Goal: Task Accomplishment & Management: Manage account settings

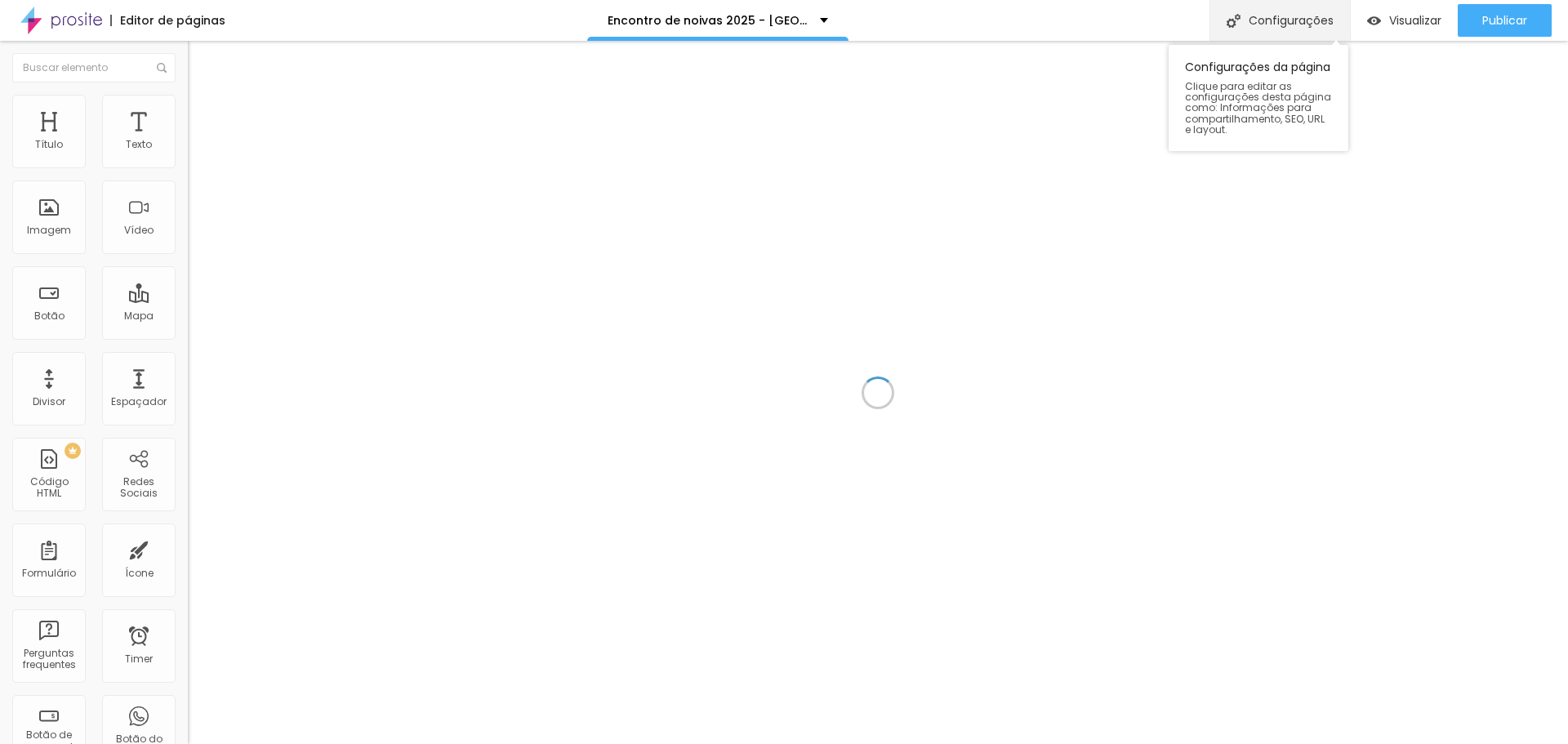
click at [1268, 26] on div "Configurações" at bounding box center [1279, 20] width 140 height 41
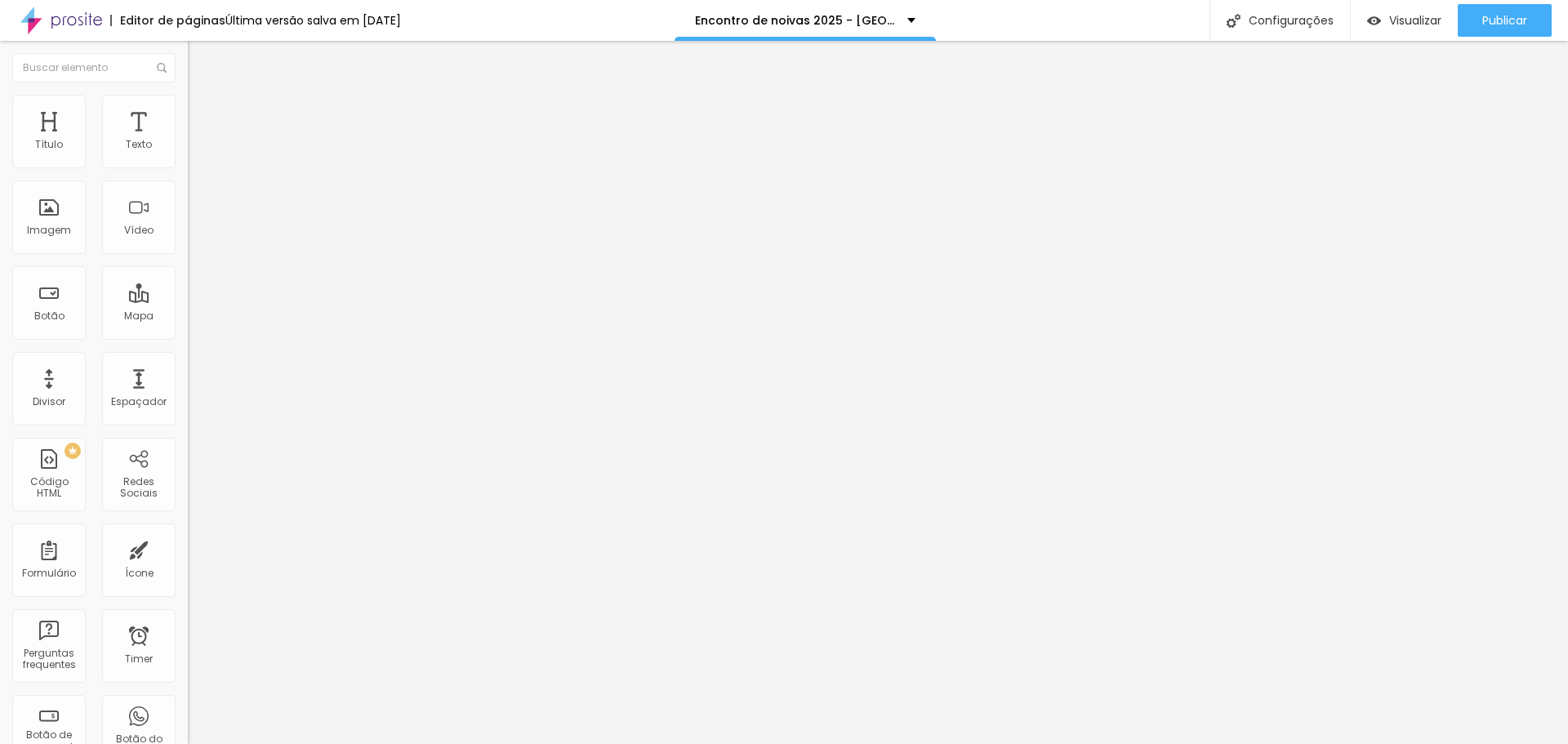
drag, startPoint x: 799, startPoint y: 460, endPoint x: 601, endPoint y: 477, distance: 198.7
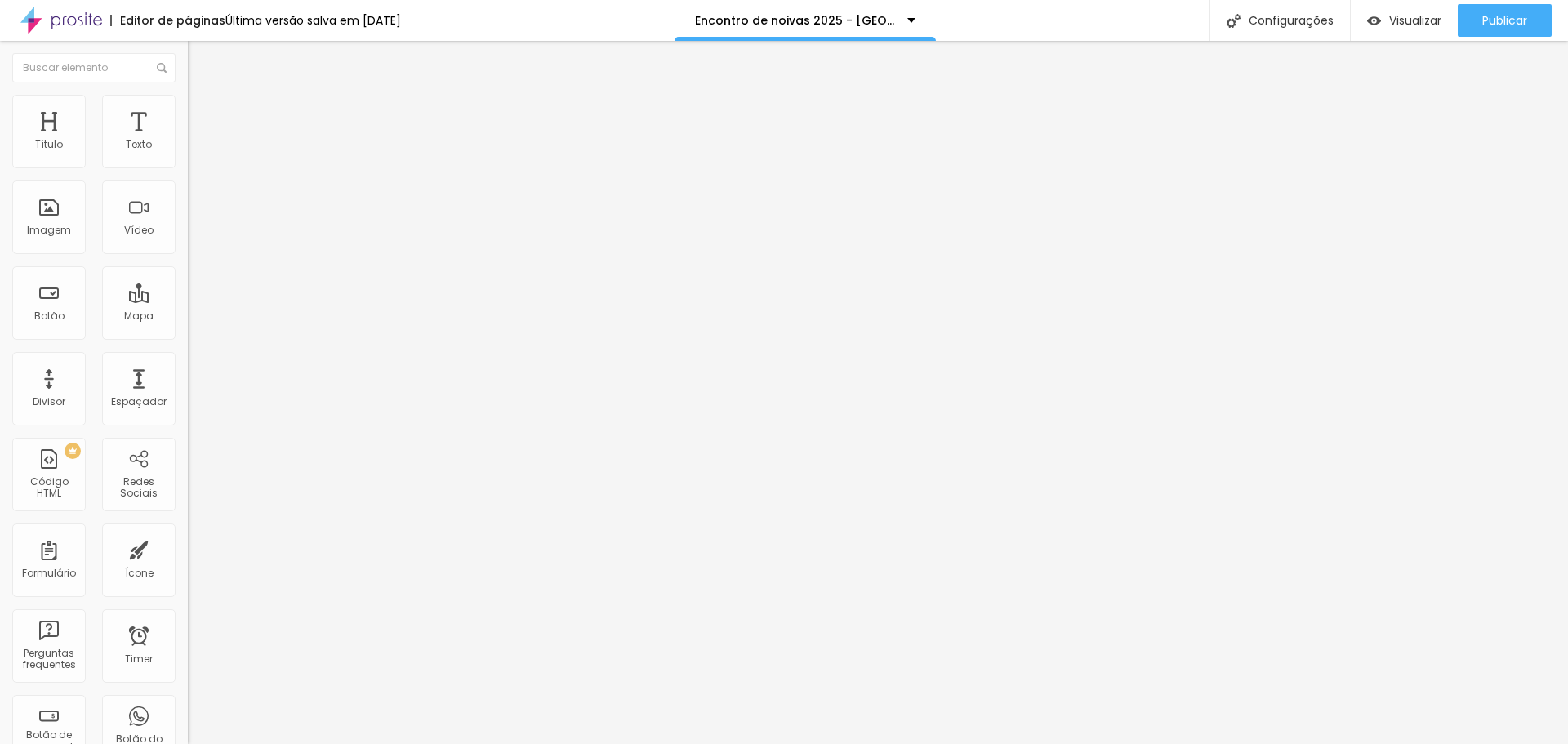
drag, startPoint x: 796, startPoint y: 461, endPoint x: 771, endPoint y: 460, distance: 25.0
type input "Orçamento casamento -Encontro de noivas - [PERSON_NAME] Photo"
